Goal: Transaction & Acquisition: Purchase product/service

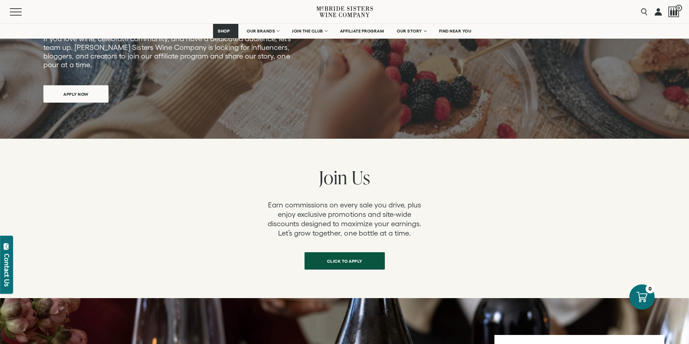
scroll to position [190, 0]
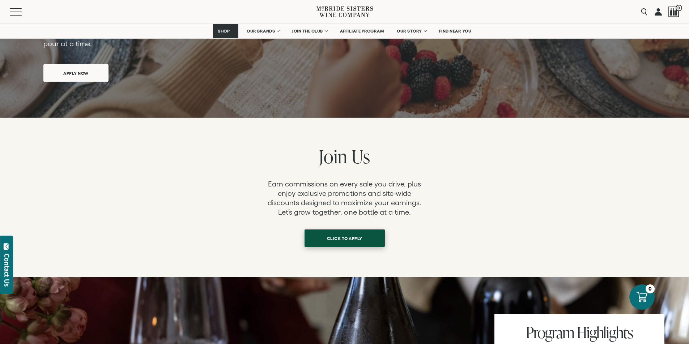
click at [359, 231] on span "click to apply" at bounding box center [344, 238] width 61 height 14
click at [345, 231] on span "click to apply" at bounding box center [344, 238] width 61 height 14
click at [359, 34] on link "AFFILIATE PROGRAM" at bounding box center [362, 31] width 54 height 14
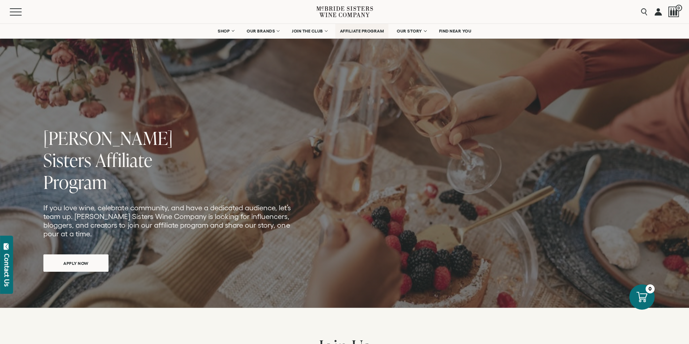
drag, startPoint x: 334, startPoint y: 31, endPoint x: 384, endPoint y: 31, distance: 49.9
click at [384, 31] on ul "SHOP Sets Reds Whites Rosé Sparkling All Wines OUR BRANDS McBride Sisters Colle…" at bounding box center [344, 31] width 263 height 14
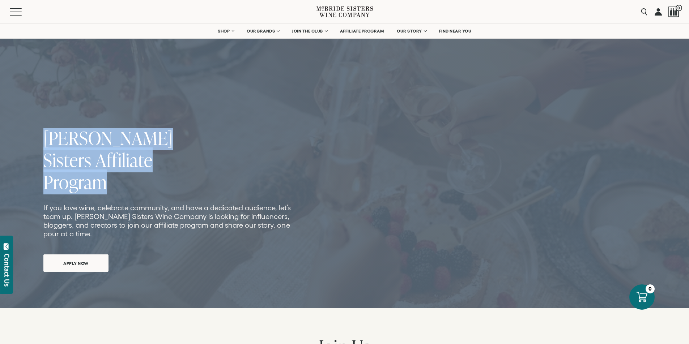
drag, startPoint x: 51, startPoint y: 162, endPoint x: 172, endPoint y: 162, distance: 120.8
click at [172, 162] on section "McBride Sisters Affiliate Program If you love wine, celebrate community, and ha…" at bounding box center [344, 154] width 689 height 308
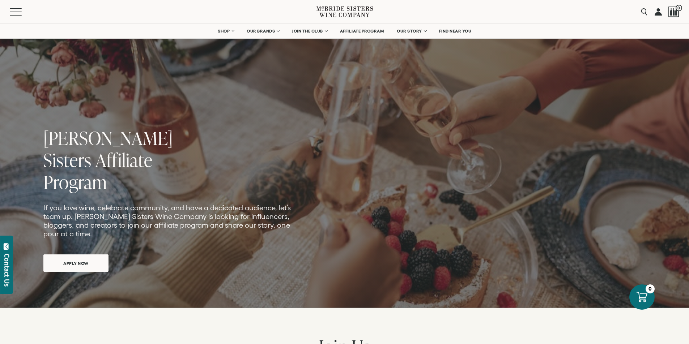
click at [185, 171] on div "McBride Sisters Affiliate Program If you love wine, celebrate community, and ha…" at bounding box center [167, 207] width 249 height 166
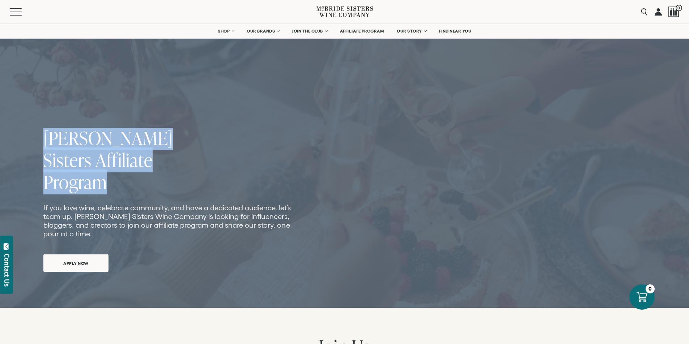
drag, startPoint x: 162, startPoint y: 162, endPoint x: 36, endPoint y: 168, distance: 125.6
click at [36, 168] on section "McBride Sisters Affiliate Program If you love wine, celebrate community, and ha…" at bounding box center [344, 154] width 689 height 308
copy section "McBride Sisters Affiliate Program"
click at [197, 273] on picture at bounding box center [344, 154] width 689 height 308
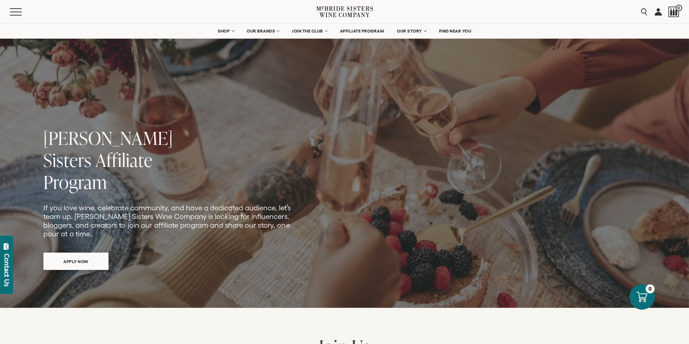
click at [98, 255] on span "APPLY NOW" at bounding box center [76, 262] width 51 height 14
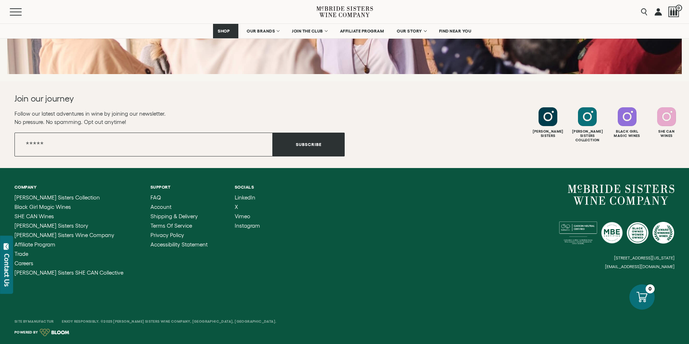
scroll to position [2865, 0]
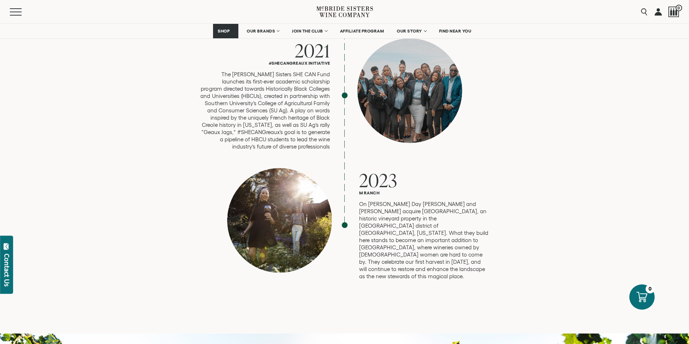
scroll to position [1869, 0]
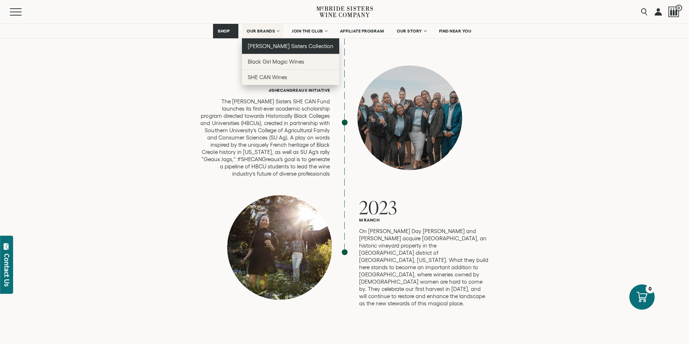
click at [275, 45] on span "[PERSON_NAME] Sisters Collection" at bounding box center [291, 46] width 86 height 6
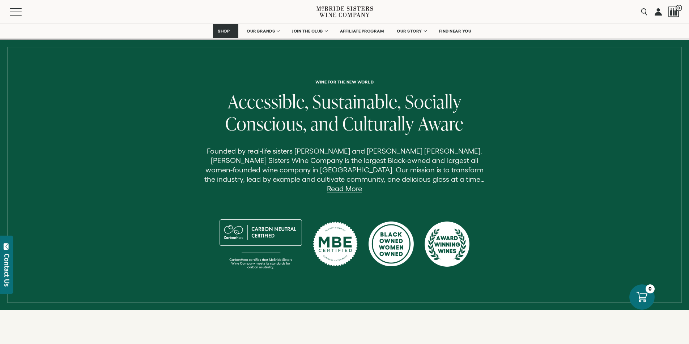
scroll to position [217, 0]
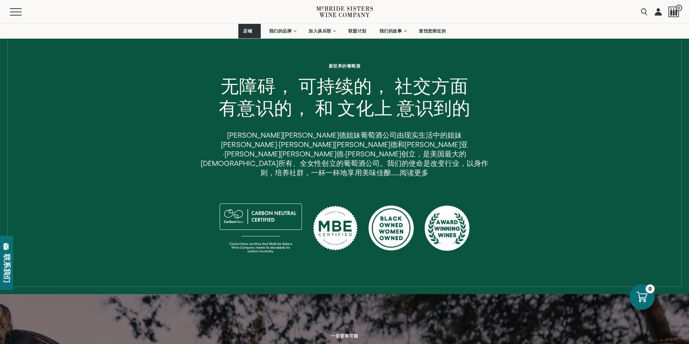
click at [426, 169] on font "阅读更多" at bounding box center [413, 173] width 29 height 8
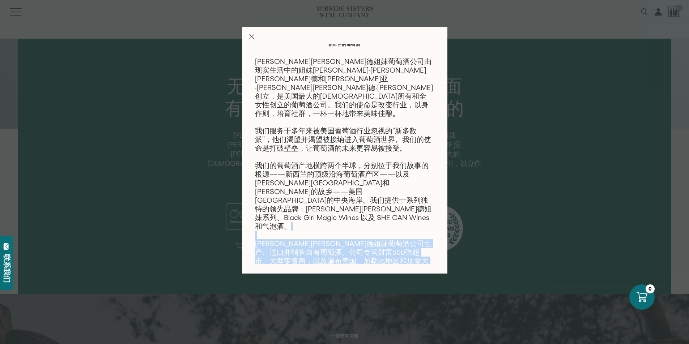
scroll to position [0, 0]
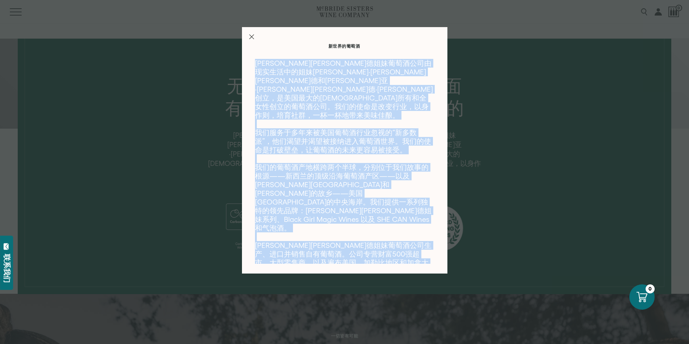
drag, startPoint x: 364, startPoint y: 259, endPoint x: 235, endPoint y: 57, distance: 240.2
click at [235, 57] on div "新世界的葡萄酒 麦克布莱德姐妹葡萄酒公司由现实生活中的姐妹罗宾·麦克布莱德和安德烈亚·麦克布莱德·约翰创立，是美国最大的黑人所有和全女性创立的葡萄酒公司。我们…" at bounding box center [344, 172] width 689 height 344
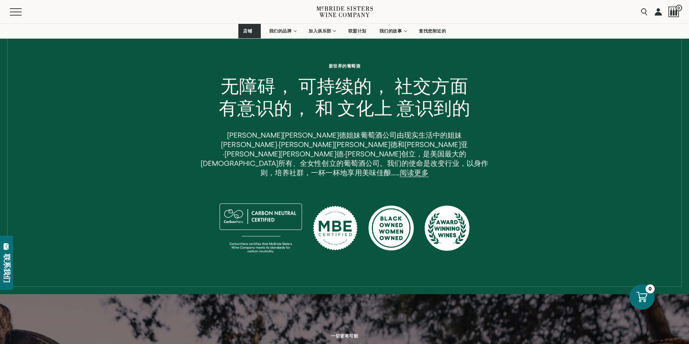
click at [490, 164] on div "新世界的葡萄酒 无障碍， 可持续的， 社交方面 有意识的， 和 文化上 意识到的 麦克布莱德姐妹葡萄酒公司由现实生活中的姐妹罗宾·麦克布莱德和安德里亚·麦克布…" at bounding box center [345, 163] width 568 height 198
click at [427, 169] on font "阅读更多" at bounding box center [413, 173] width 29 height 8
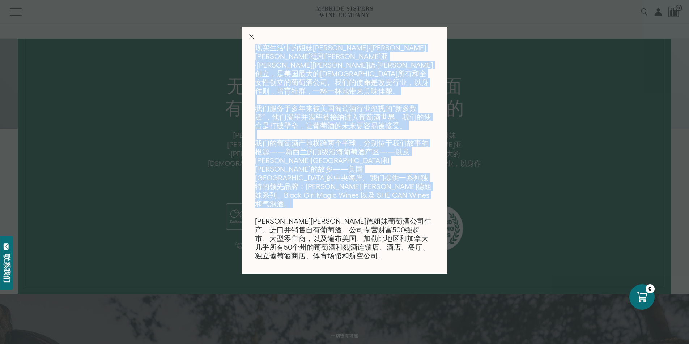
scroll to position [38, 0]
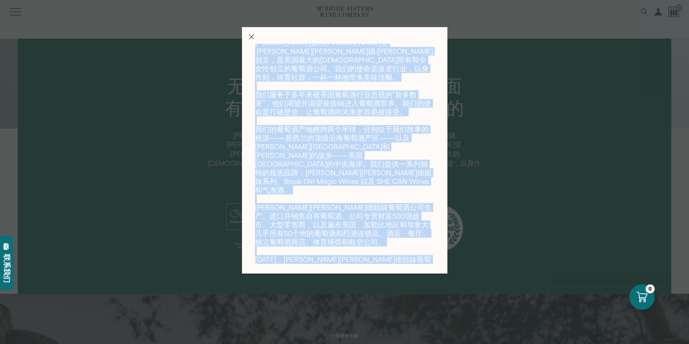
drag, startPoint x: 257, startPoint y: 61, endPoint x: 366, endPoint y: 260, distance: 227.0
click at [366, 260] on p "麦克布莱德姐妹葡萄酒公司由现实生活中的姐妹罗宾·麦克布莱德和安德烈亚·麦克布莱德·约翰创立，是美国最大的黑人所有和全女性创立的葡萄酒公司。我们的使命是改变行业…" at bounding box center [344, 164] width 179 height 286
copy p "麦克布莱德姐妹葡萄酒公司由现实生活中的姐妹罗宾·麦克布莱德和安德烈亚·麦克布莱德·约翰创立，是美国最大的黑人所有和全女性创立的葡萄酒公司。我们的使命是改变行业…"
click at [560, 237] on div "新世界的葡萄酒 麦克布莱德姐妹葡萄酒公司由现实生活中的姐妹罗宾·麦克布莱德和安德烈亚·麦克布莱德·约翰创立，是美国最大的黑人所有和全女性创立的葡萄酒公司。我们…" at bounding box center [344, 172] width 689 height 344
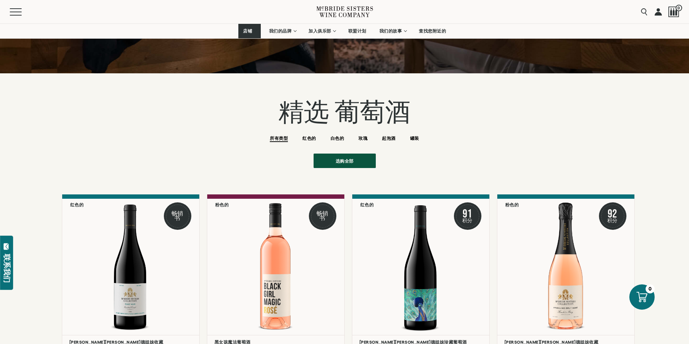
scroll to position [868, 0]
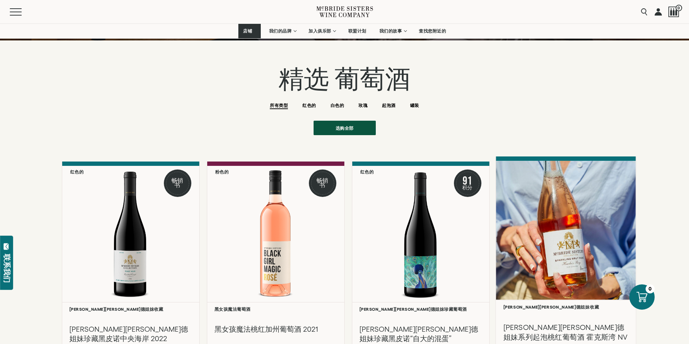
click at [551, 249] on div at bounding box center [566, 230] width 140 height 139
